Goal: Transaction & Acquisition: Purchase product/service

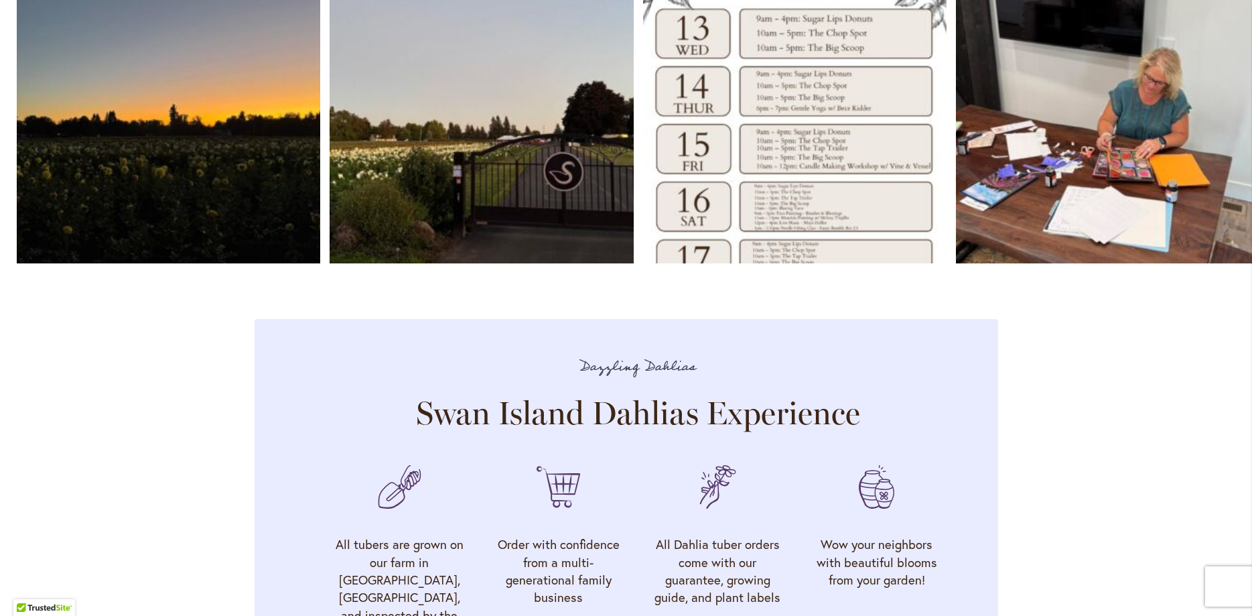
scroll to position [3467, 0]
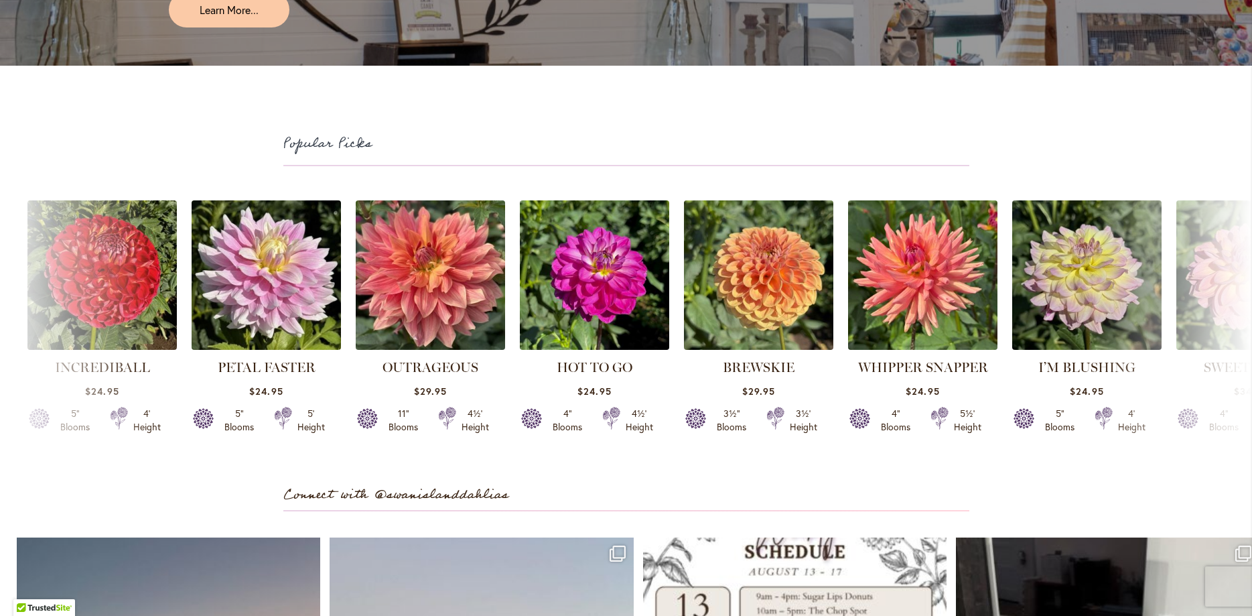
click at [1241, 263] on div "INCREDIBALL $24.95 5" Blooms 4' Height" at bounding box center [626, 323] width 1252 height 261
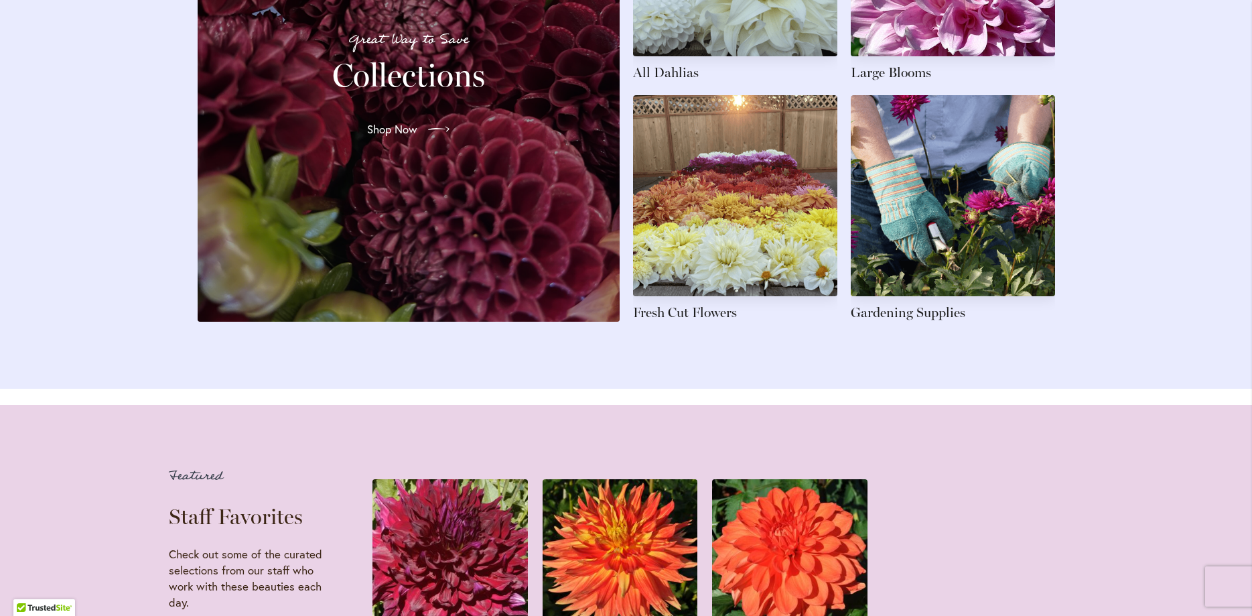
scroll to position [2115, 0]
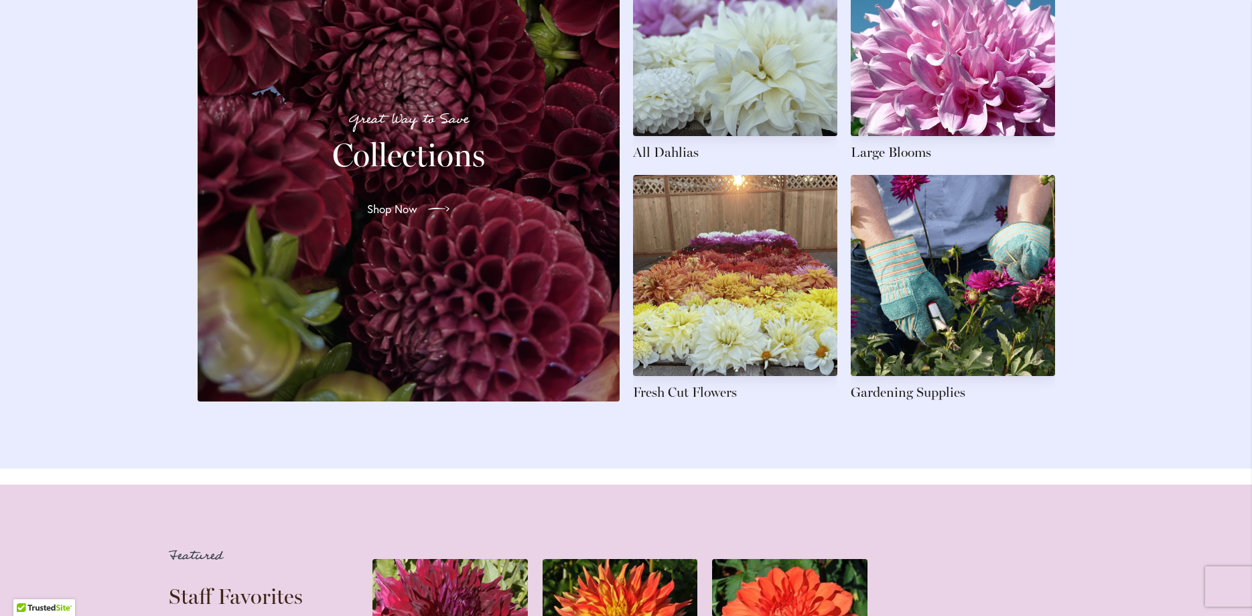
click at [508, 131] on p "Great Way to Save" at bounding box center [409, 120] width 390 height 22
click at [393, 217] on span "Shop Now" at bounding box center [391, 209] width 50 height 16
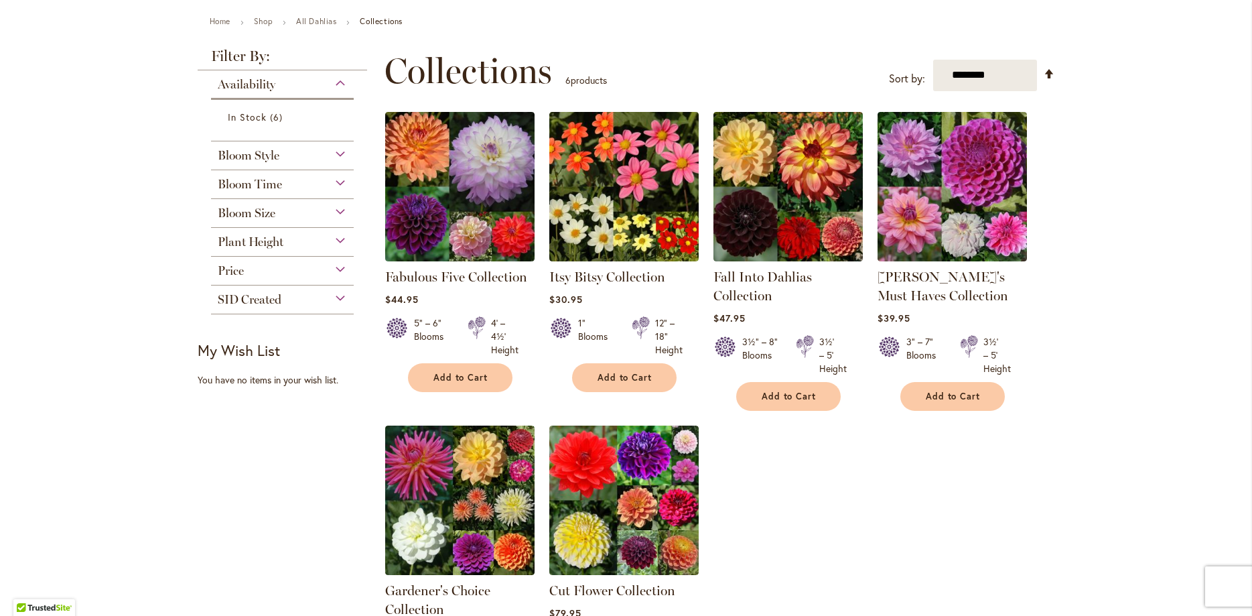
scroll to position [144, 0]
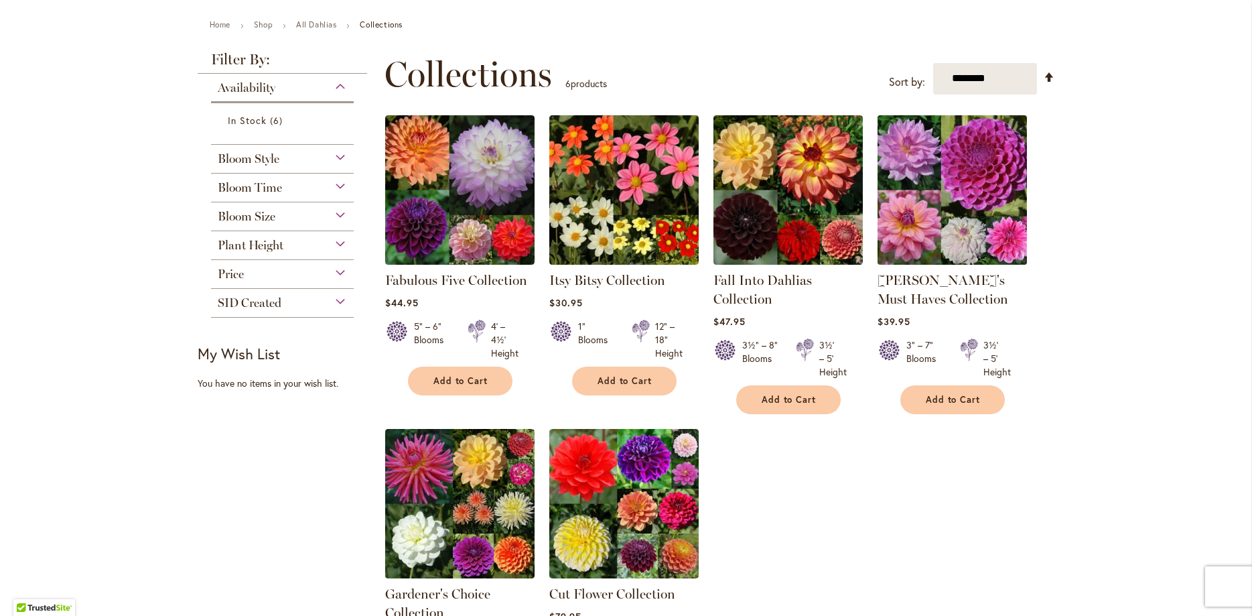
click at [938, 210] on img at bounding box center [951, 189] width 157 height 157
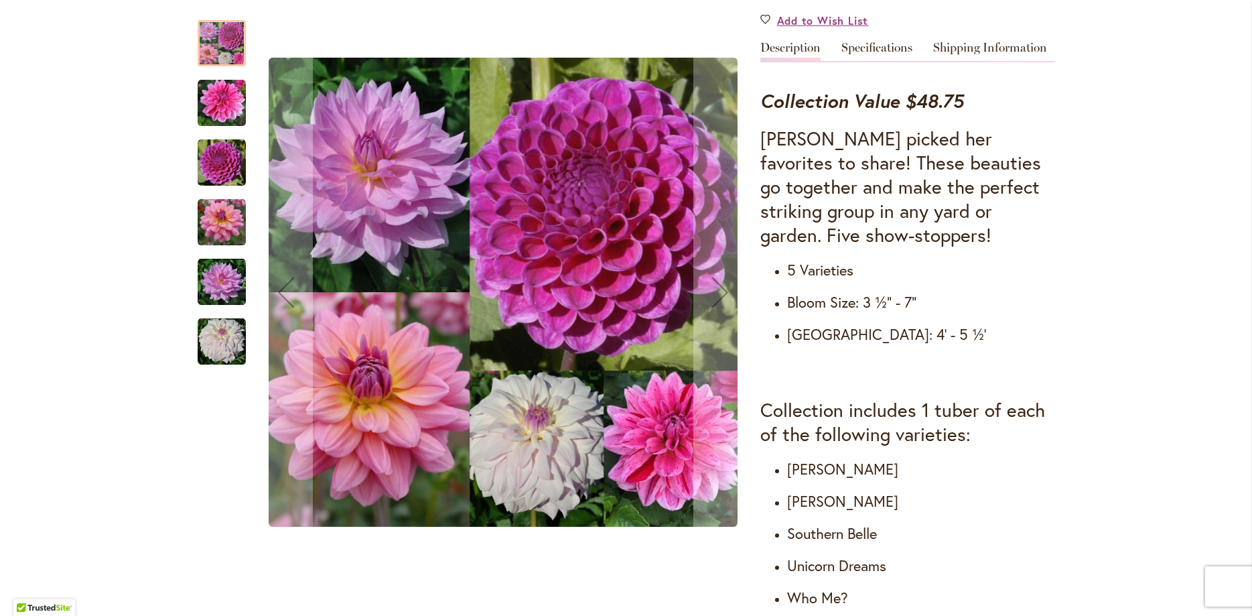
scroll to position [479, 0]
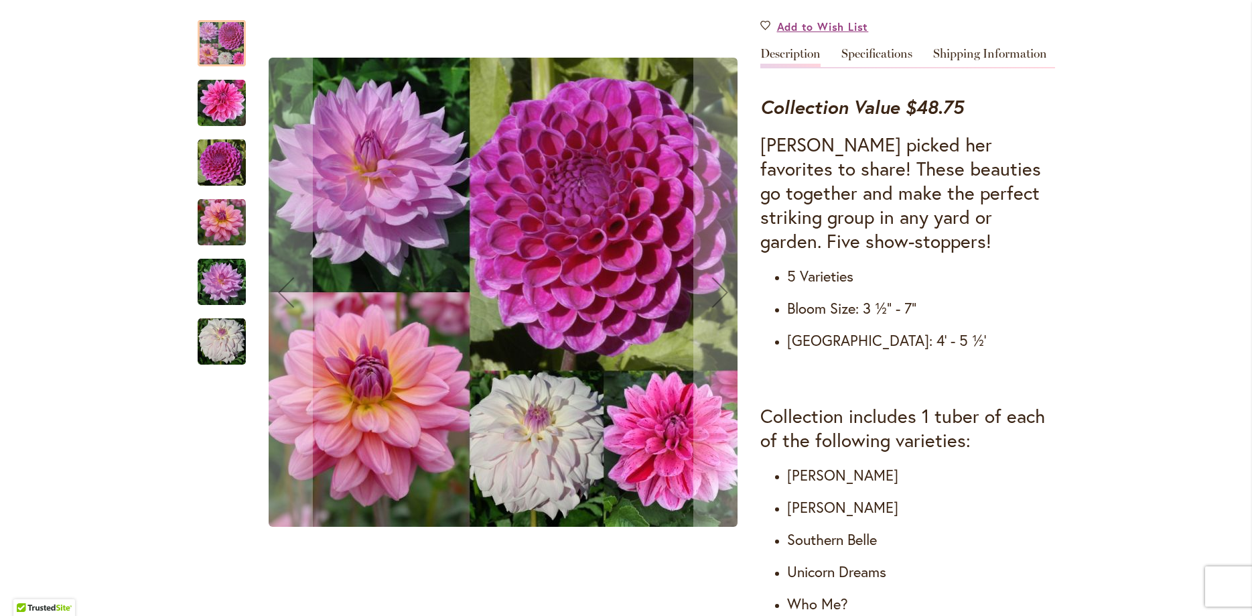
drag, startPoint x: 223, startPoint y: 100, endPoint x: 226, endPoint y: 90, distance: 11.0
click at [225, 93] on img "CHA CHING" at bounding box center [222, 103] width 48 height 48
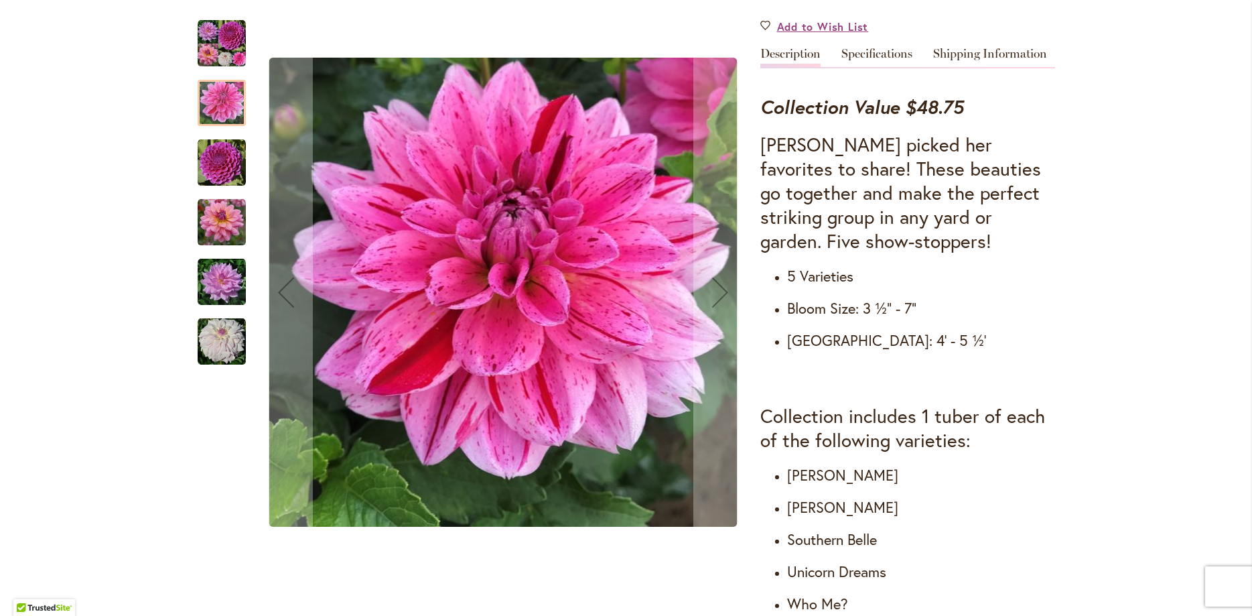
click at [218, 171] on img "NIJINSKI" at bounding box center [222, 163] width 48 height 48
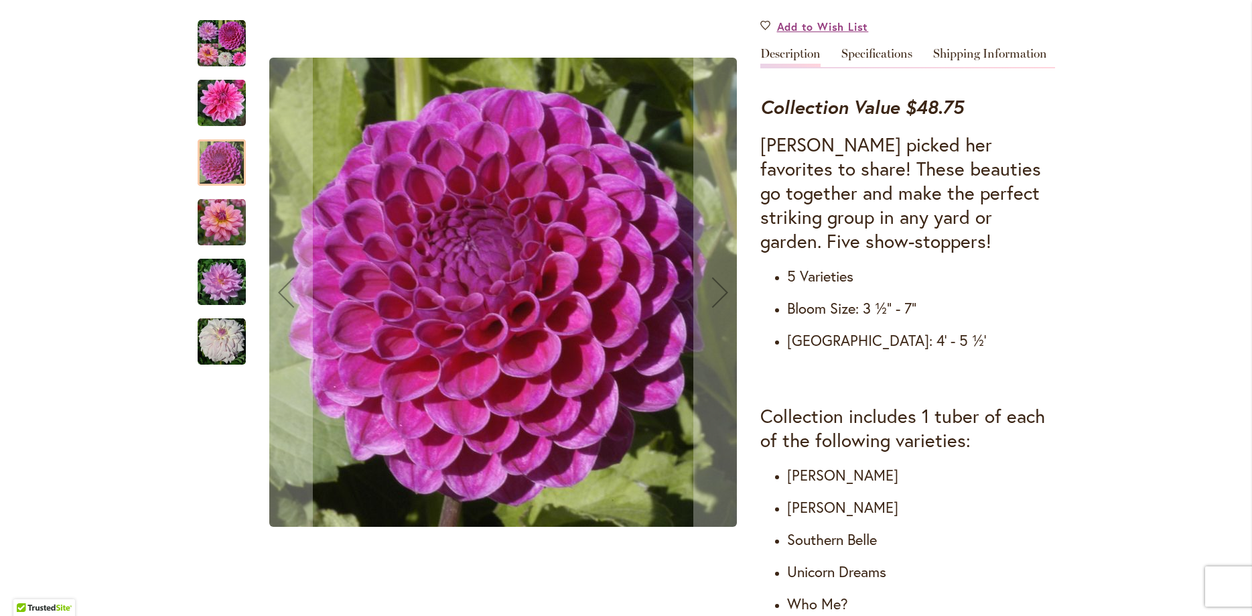
click at [219, 212] on img "SOUTERHN BELLE" at bounding box center [222, 222] width 48 height 48
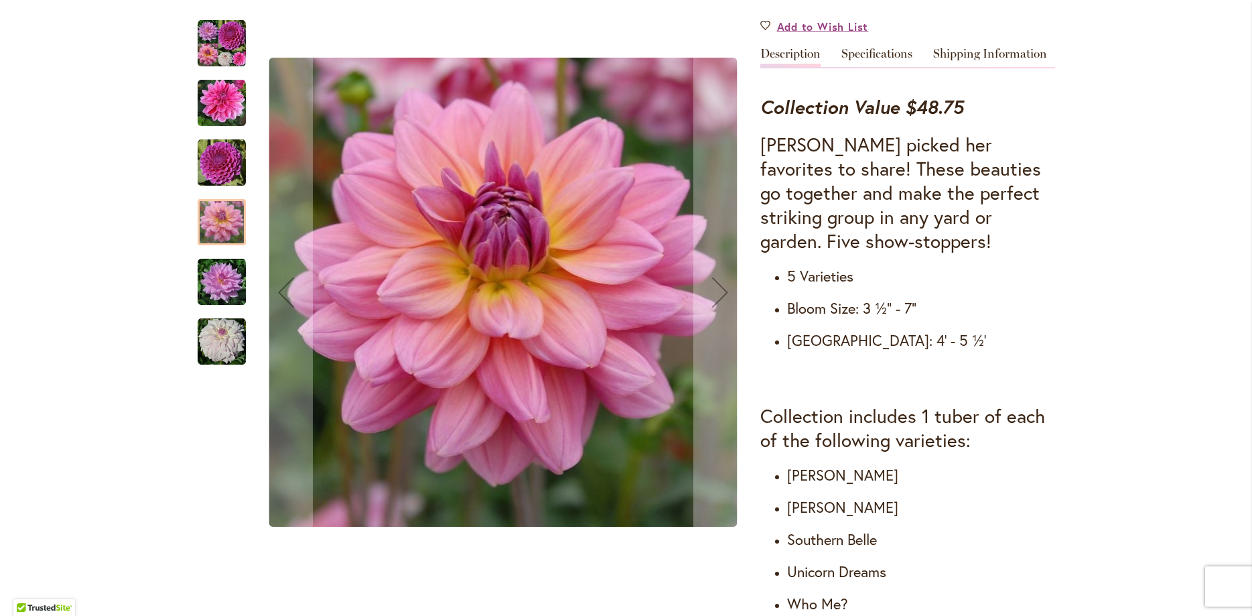
click at [225, 271] on img "UNICORN DREAMS" at bounding box center [222, 282] width 48 height 48
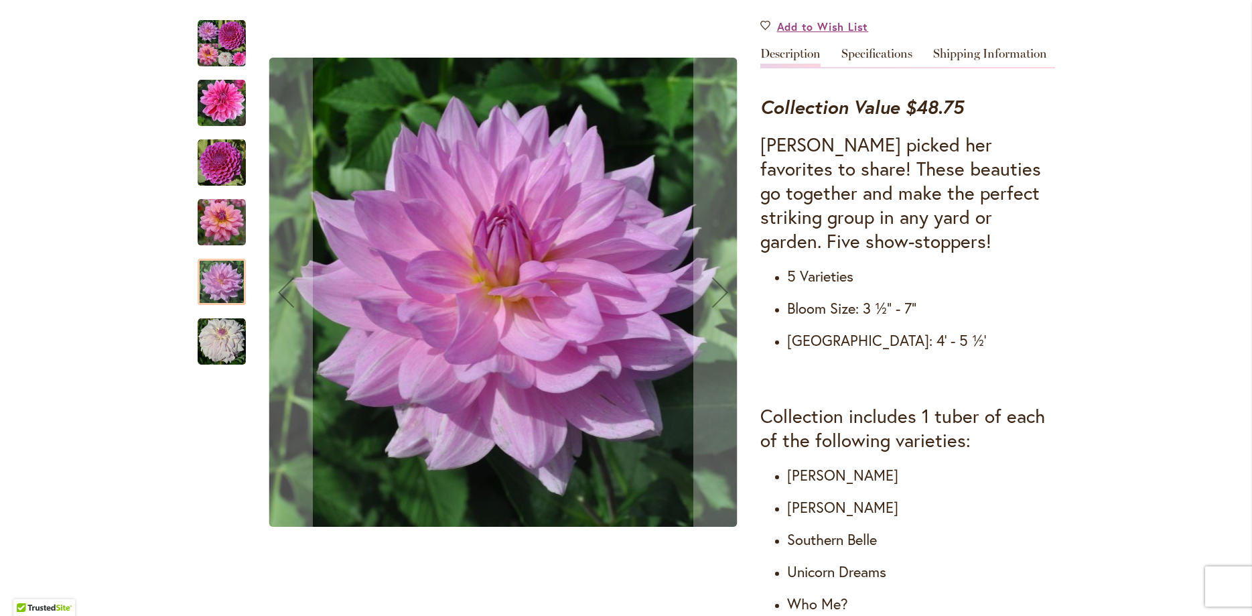
click at [224, 322] on img "WHO ME?" at bounding box center [222, 341] width 48 height 48
